Goal: Find specific page/section: Find specific page/section

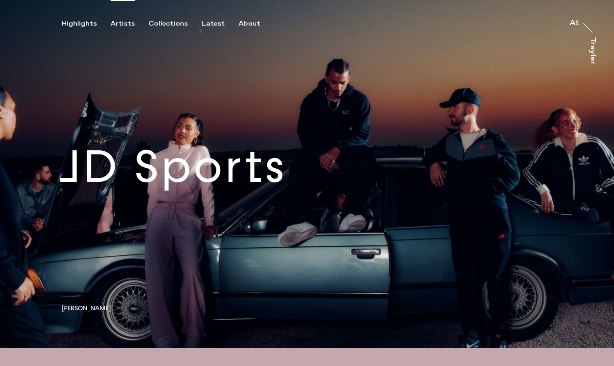
click at [116, 21] on div "Artists" at bounding box center [123, 24] width 24 height 8
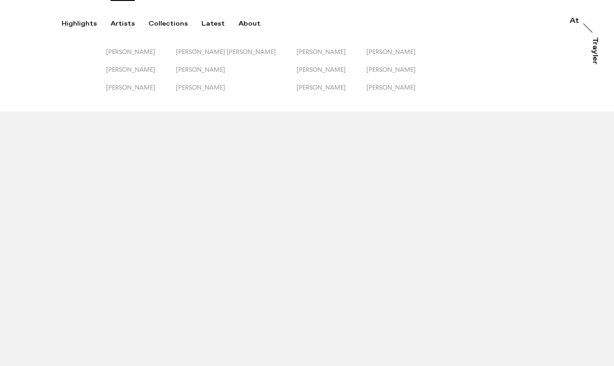
scroll to position [4, 0]
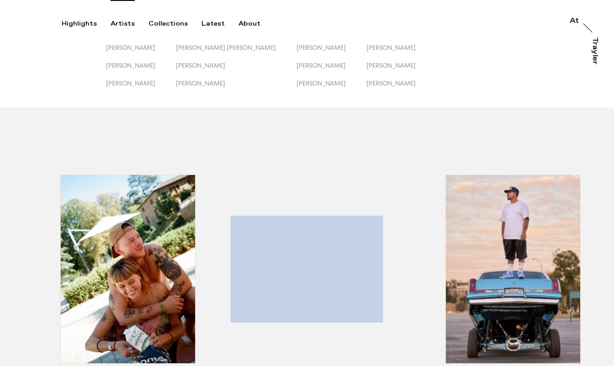
click at [194, 37] on div "[PERSON_NAME] [PERSON_NAME] [PERSON_NAME] [PERSON_NAME] [PERSON_NAME] [PERSON_N…" at bounding box center [307, 52] width 614 height 112
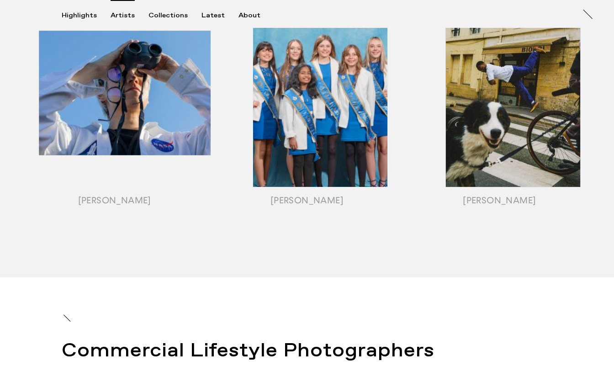
scroll to position [1088, 0]
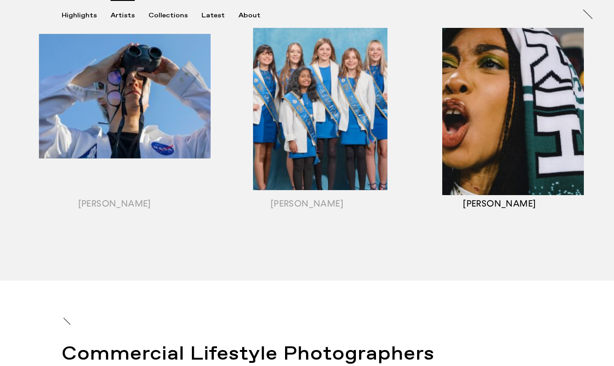
click at [500, 125] on div "button" at bounding box center [500, 107] width 192 height 285
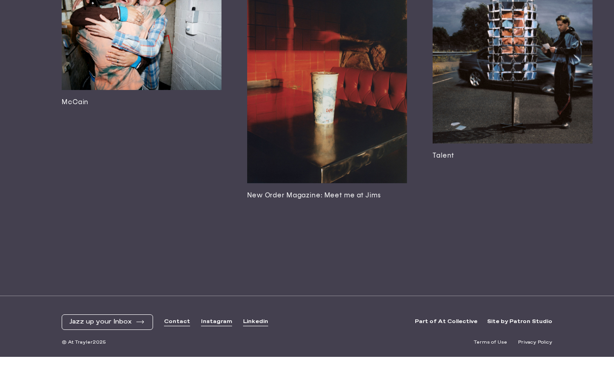
scroll to position [2090, 0]
click at [106, 67] on img at bounding box center [142, 37] width 160 height 107
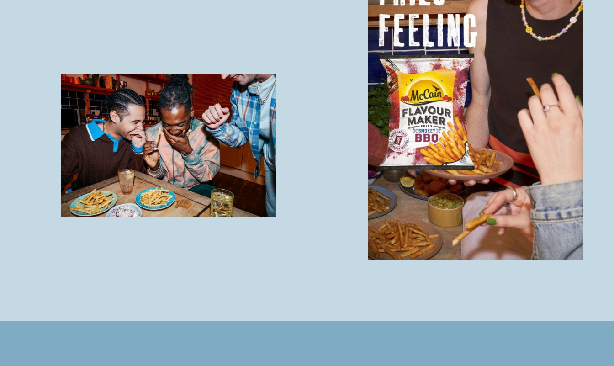
scroll to position [1523, 0]
